Goal: Task Accomplishment & Management: Manage account settings

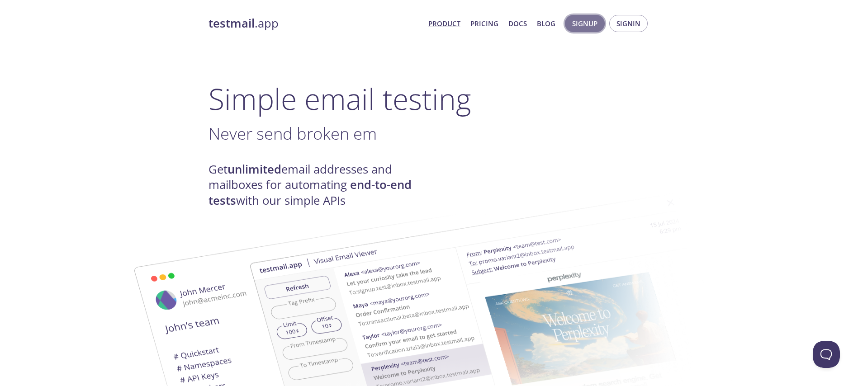
click at [590, 25] on span "Signup" at bounding box center [584, 24] width 25 height 12
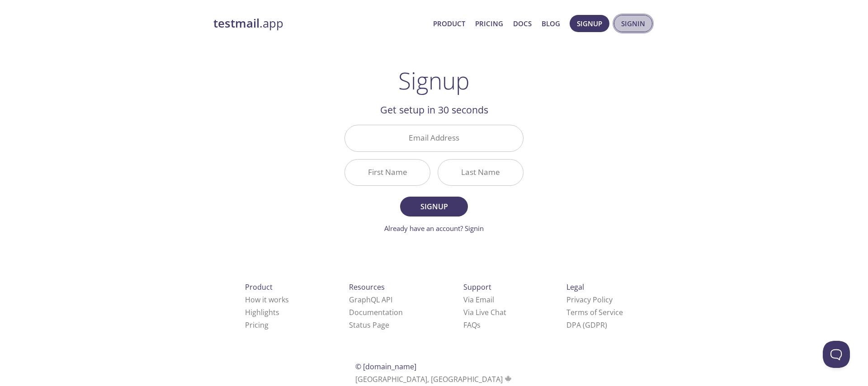
click at [623, 28] on span "Signin" at bounding box center [633, 24] width 24 height 12
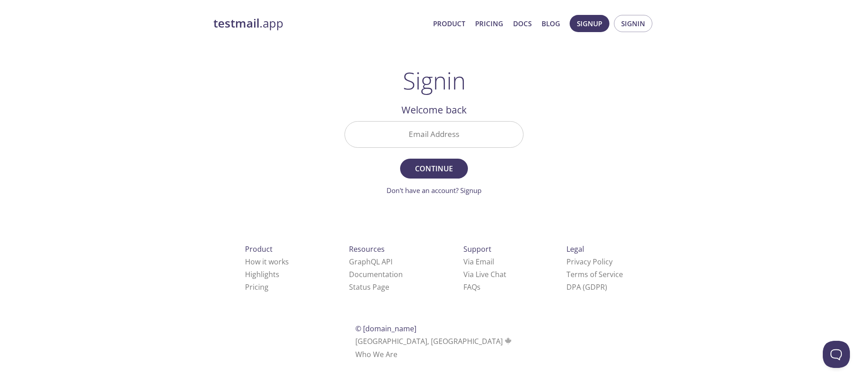
click at [403, 148] on div "Email Address" at bounding box center [434, 135] width 186 height 34
click at [424, 138] on input "Email Address" at bounding box center [434, 135] width 178 height 26
type input "[EMAIL_ADDRESS][DOMAIN_NAME]"
click at [457, 163] on span "Continue" at bounding box center [434, 168] width 48 height 13
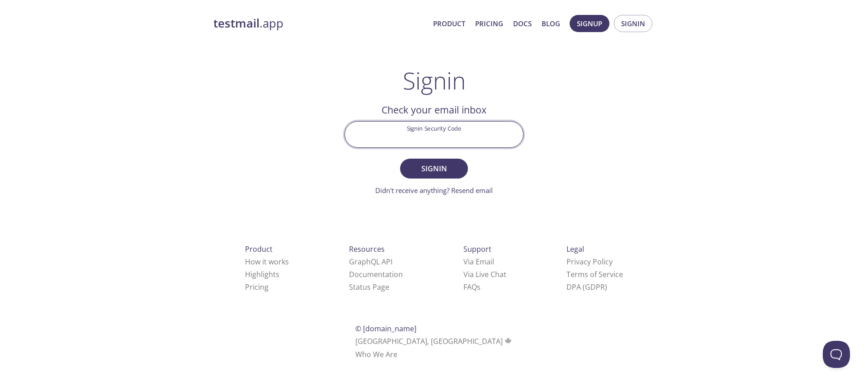
click at [423, 136] on input "Signin Security Code" at bounding box center [434, 135] width 178 height 26
paste input "000710"
type input "000710"
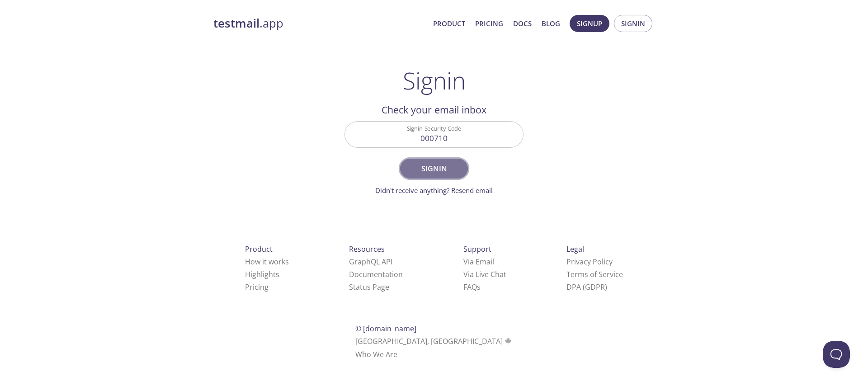
click at [441, 165] on span "Signin" at bounding box center [434, 168] width 48 height 13
click at [633, 18] on span "Signin" at bounding box center [633, 24] width 24 height 12
click at [424, 163] on span "Signin" at bounding box center [434, 168] width 48 height 13
click at [251, 28] on strong "testmail" at bounding box center [236, 23] width 46 height 16
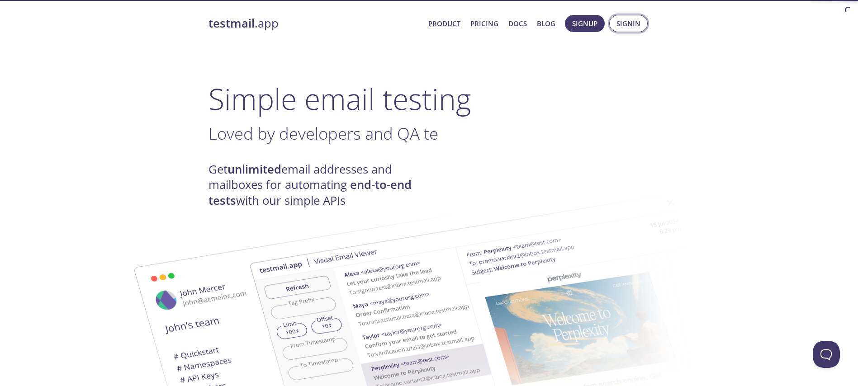
click at [630, 26] on span "Signin" at bounding box center [628, 24] width 24 height 12
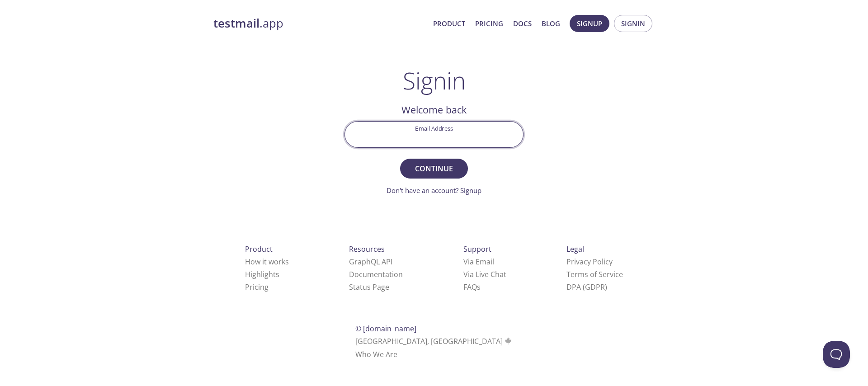
click at [422, 142] on input "Email Address" at bounding box center [434, 135] width 178 height 26
type input "[EMAIL_ADDRESS][DOMAIN_NAME]"
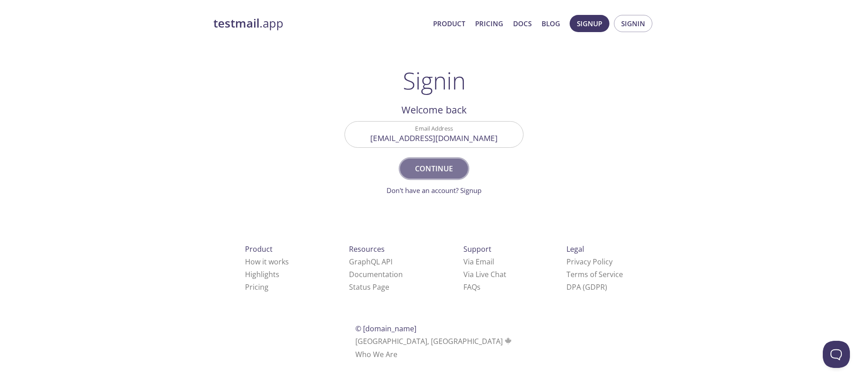
click at [442, 166] on span "Continue" at bounding box center [434, 168] width 48 height 13
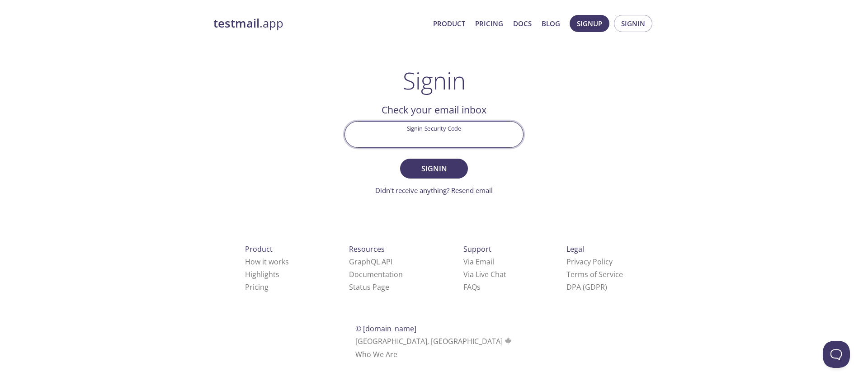
click at [445, 124] on input "Signin Security Code" at bounding box center [434, 135] width 178 height 26
paste input "SWUYG5U"
type input "SWUYG5U"
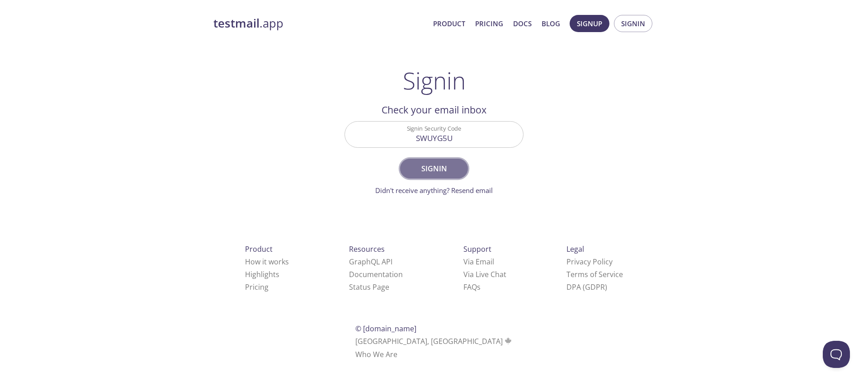
click at [419, 168] on span "Signin" at bounding box center [434, 168] width 48 height 13
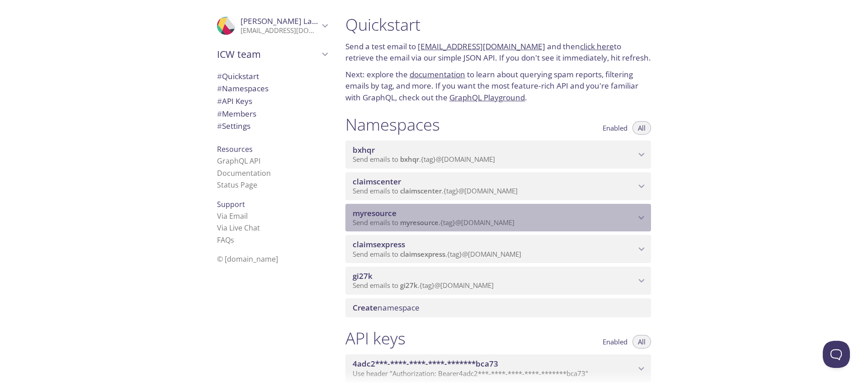
click at [444, 216] on span "myresource" at bounding box center [494, 214] width 283 height 10
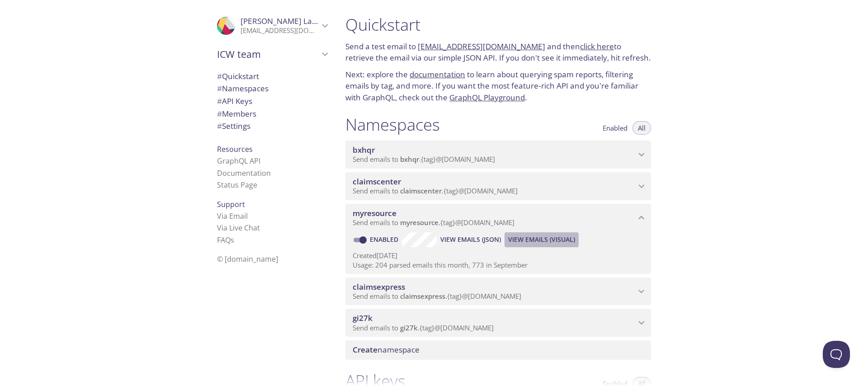
click at [551, 239] on span "View Emails (Visual)" at bounding box center [541, 239] width 67 height 11
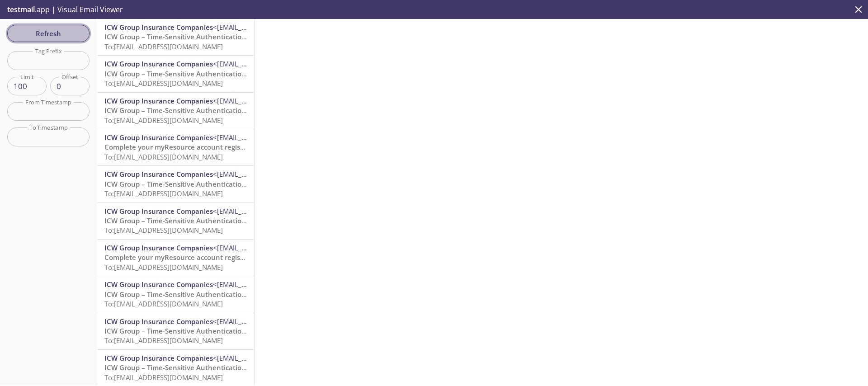
click at [39, 28] on span "Refresh" at bounding box center [48, 34] width 68 height 12
click at [55, 30] on span "Refresh" at bounding box center [48, 34] width 68 height 12
click at [131, 33] on span "ICW Group – Time-Sensitive Authentication Code" at bounding box center [184, 36] width 160 height 9
